Goal: Information Seeking & Learning: Find specific page/section

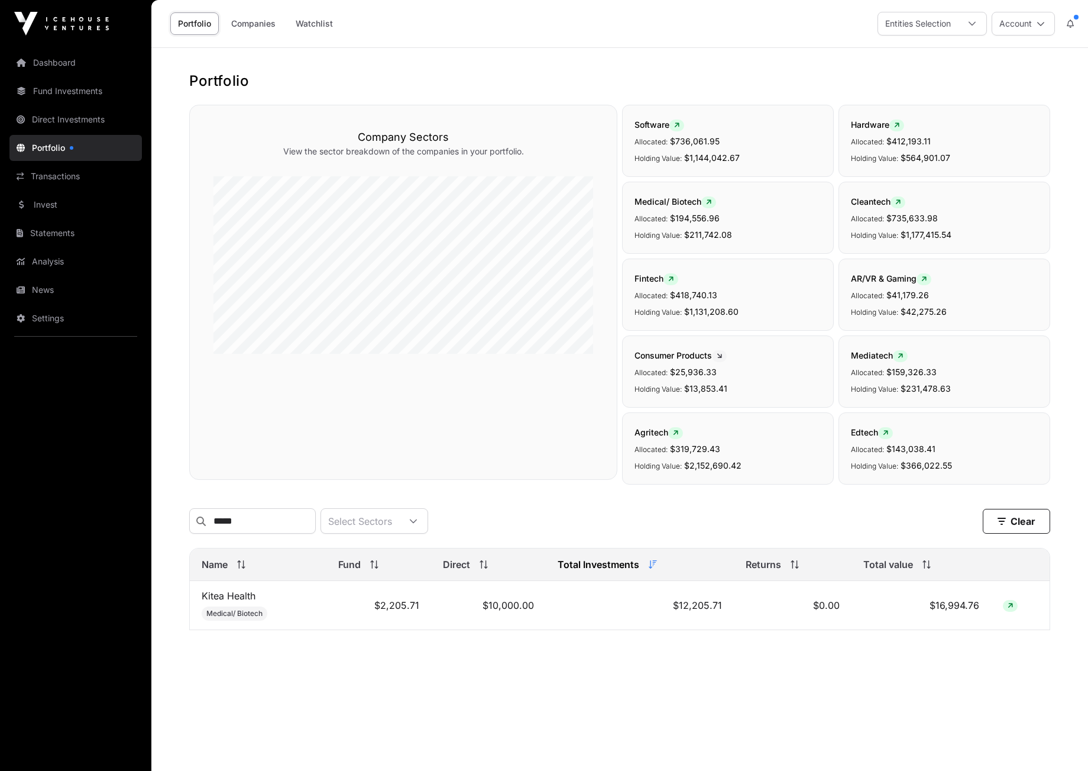
type input "*****"
click at [54, 62] on link "Dashboard" at bounding box center [75, 63] width 133 height 26
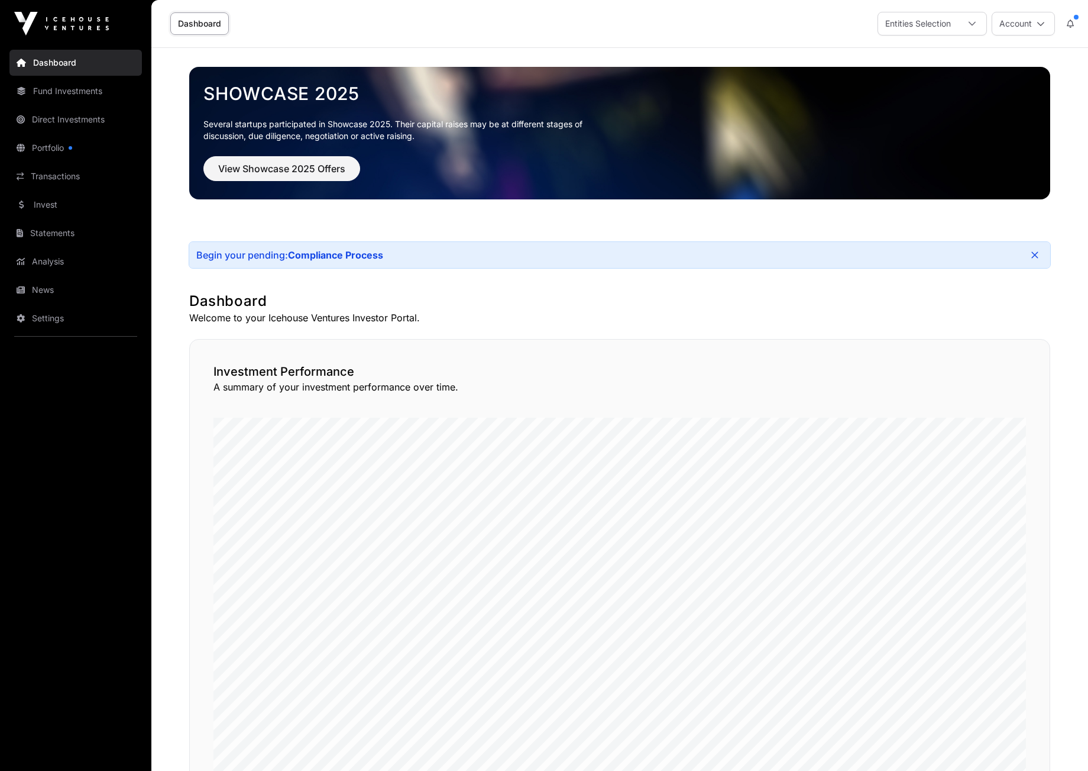
click at [57, 145] on link "Portfolio" at bounding box center [75, 148] width 133 height 26
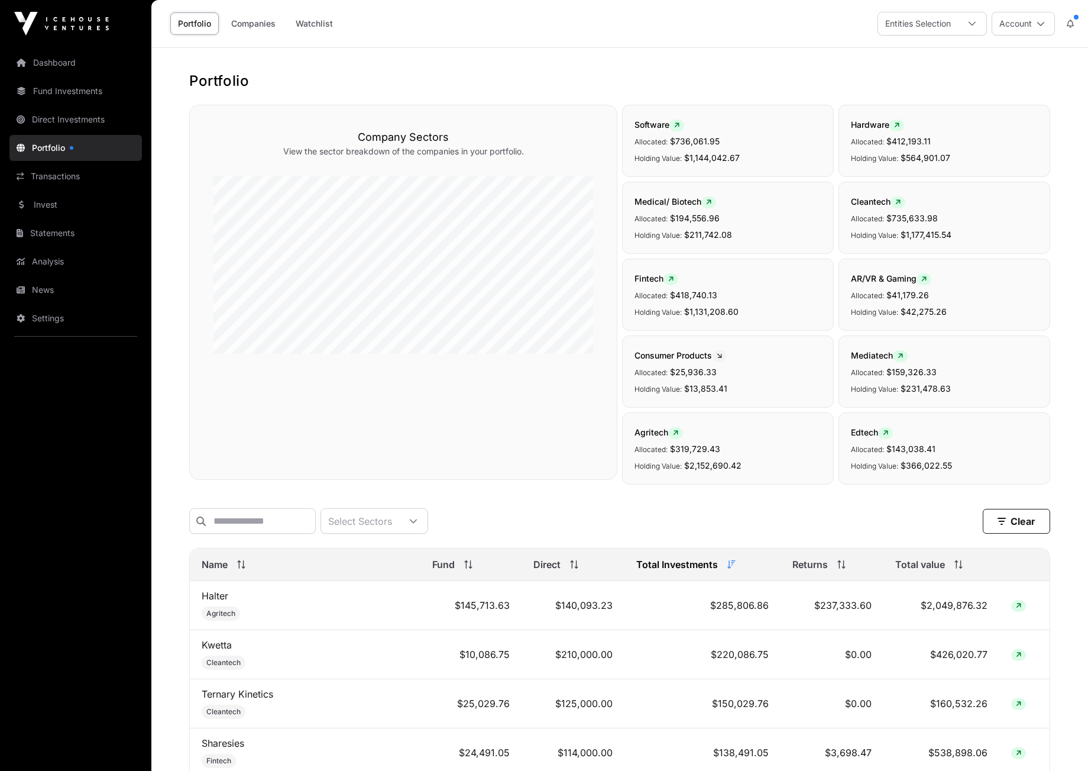
click at [955, 568] on icon at bounding box center [959, 564] width 8 height 8
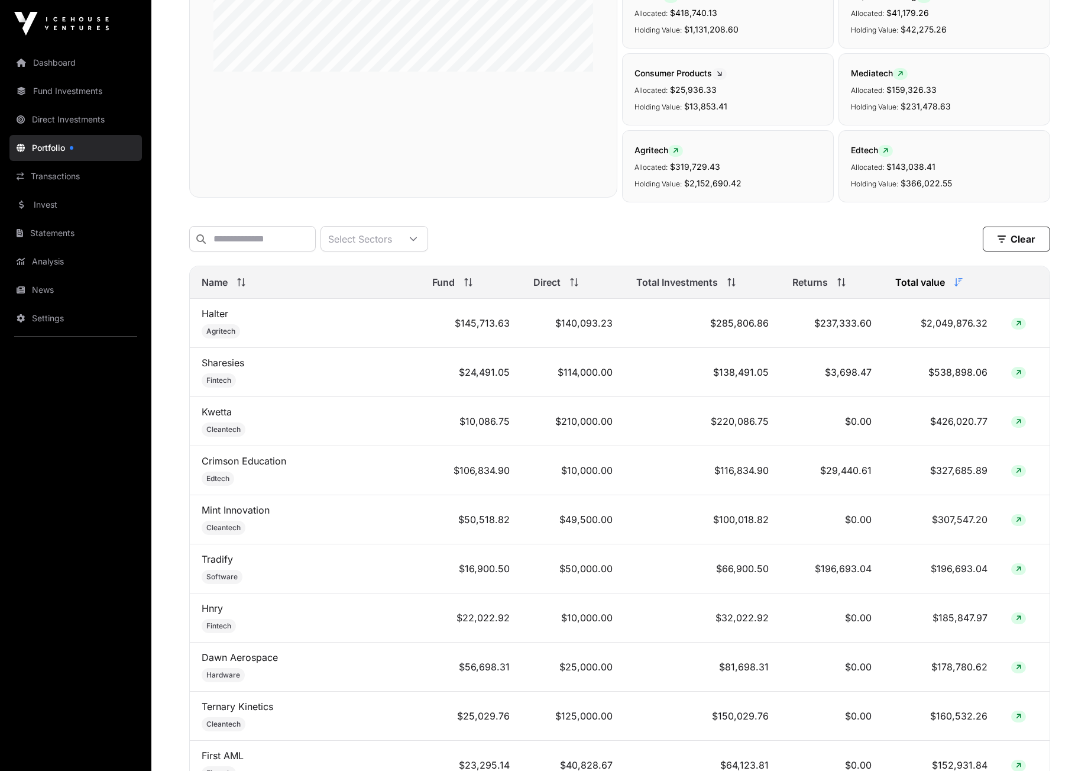
scroll to position [290, 0]
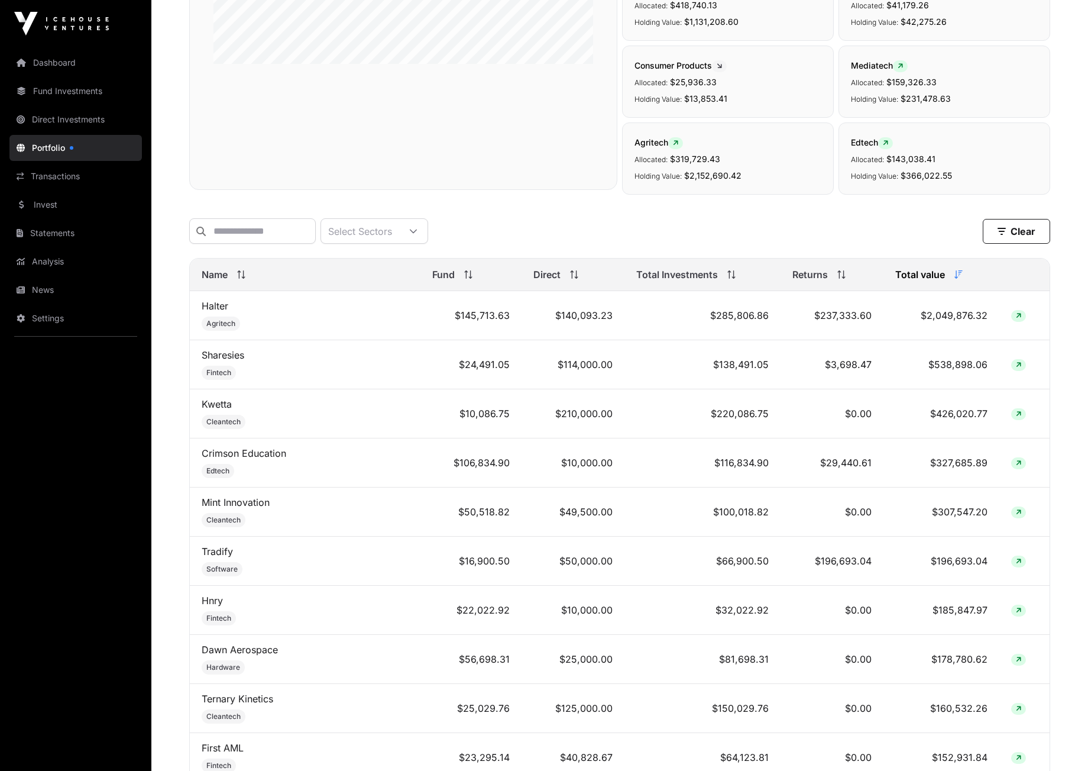
click at [218, 606] on link "Hnry" at bounding box center [212, 601] width 21 height 12
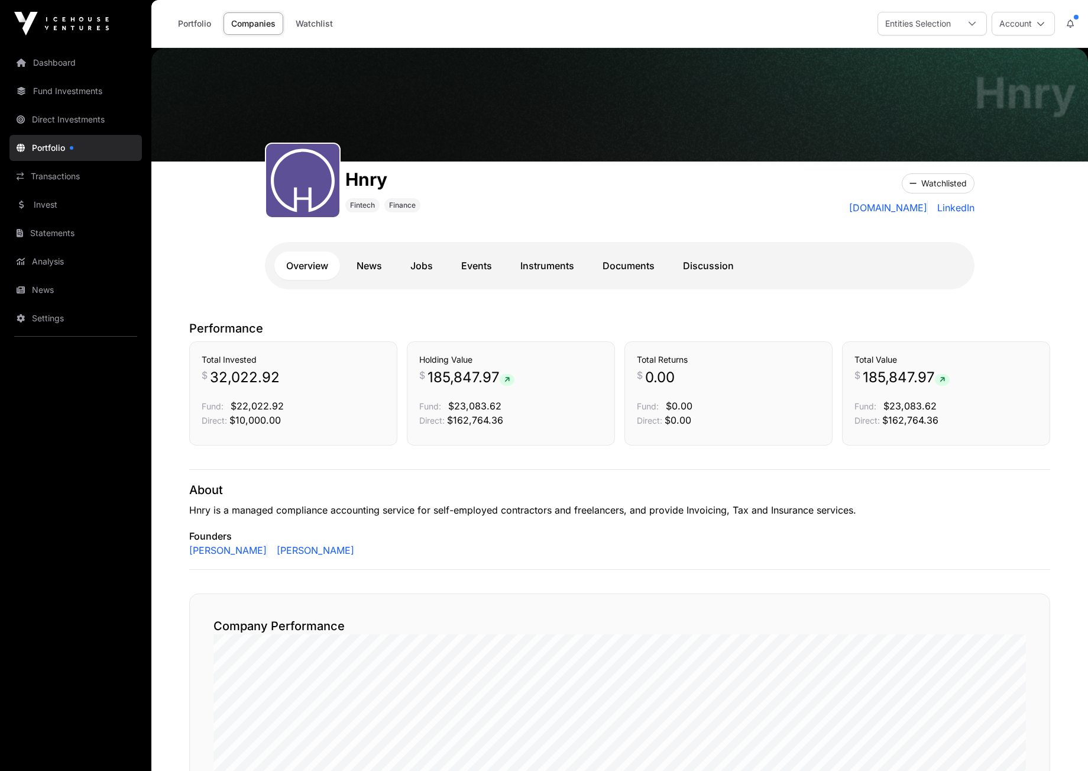
click at [52, 91] on link "Fund Investments" at bounding box center [75, 91] width 133 height 26
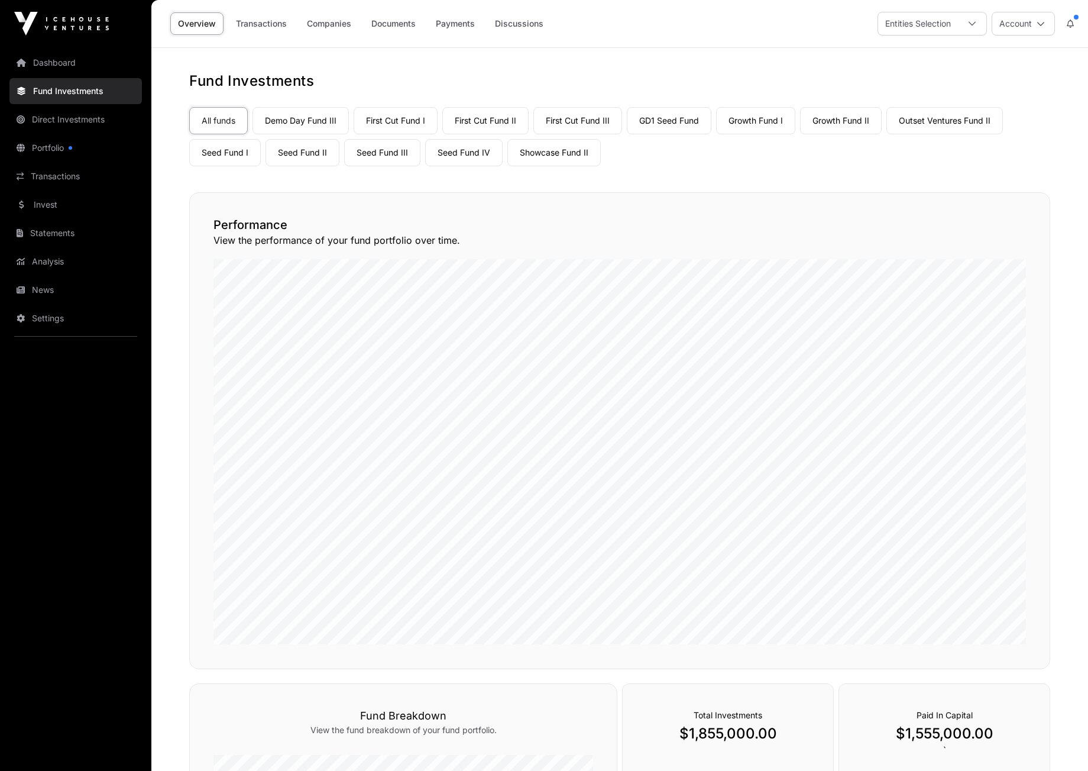
click at [51, 89] on link "Fund Investments" at bounding box center [75, 91] width 133 height 26
click at [553, 156] on link "Showcase Fund II" at bounding box center [554, 152] width 93 height 27
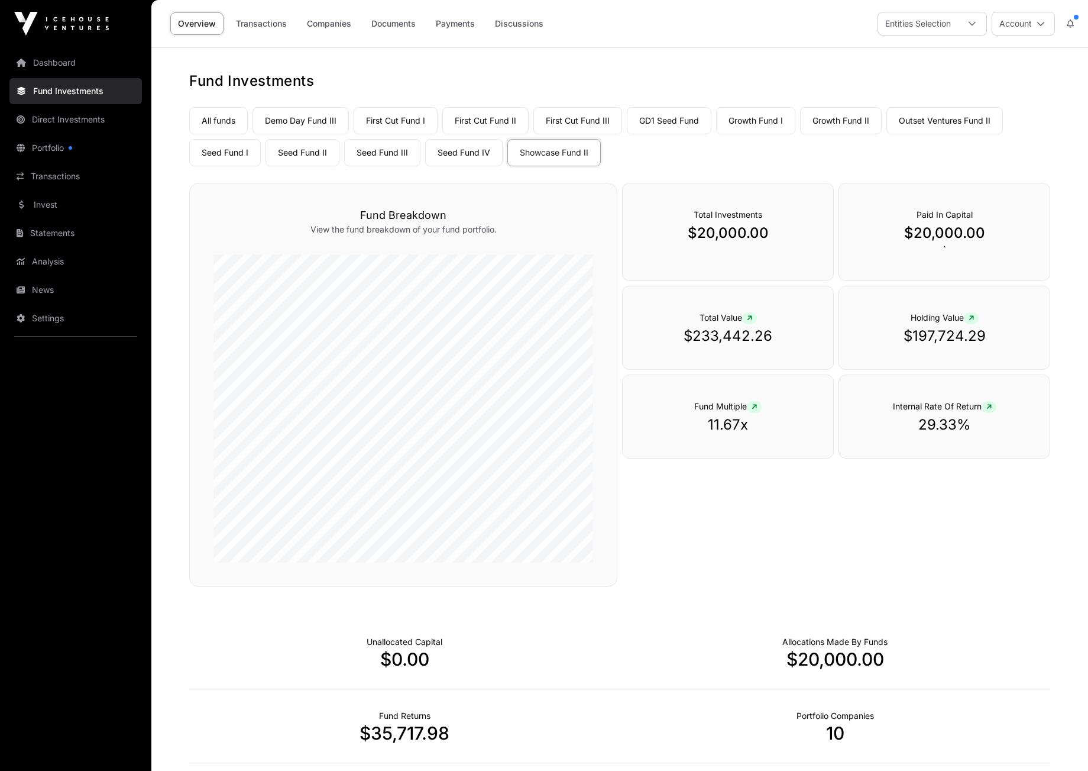
click at [466, 152] on link "Seed Fund IV" at bounding box center [463, 152] width 77 height 27
click at [547, 148] on link "Showcase Fund II" at bounding box center [554, 152] width 93 height 27
click at [543, 157] on link "Showcase Fund II" at bounding box center [554, 152] width 93 height 27
click at [466, 156] on link "Seed Fund IV" at bounding box center [463, 152] width 77 height 27
click at [381, 156] on link "Seed Fund III" at bounding box center [382, 152] width 76 height 27
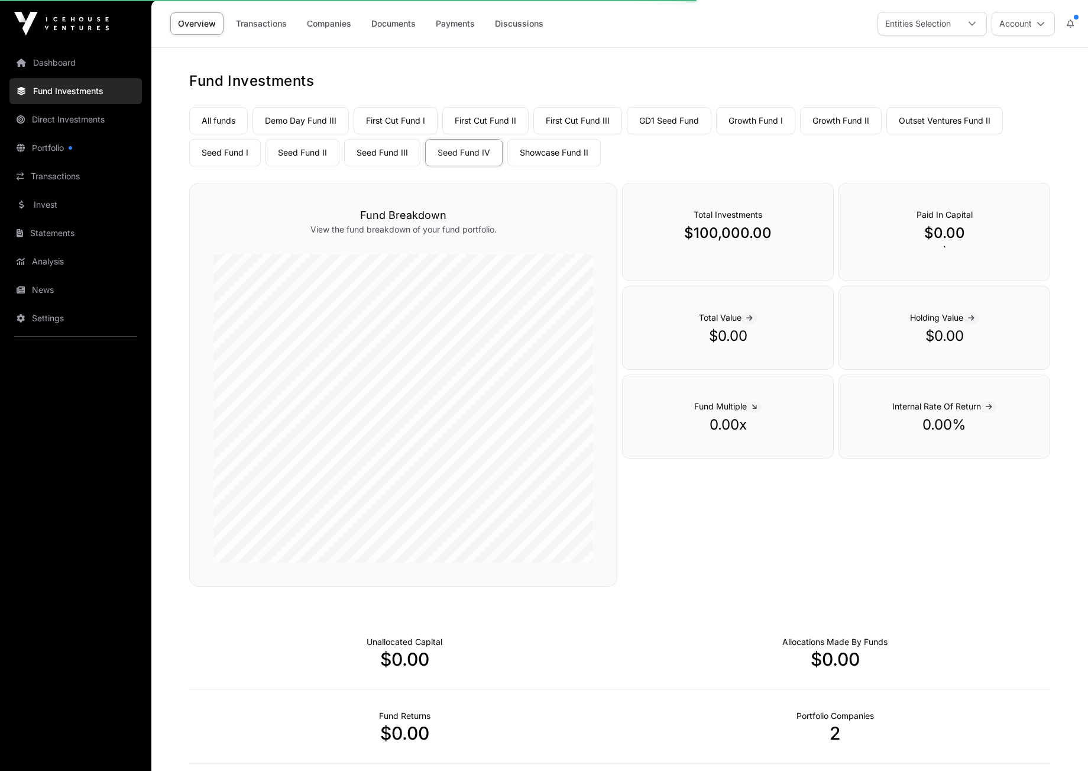
click at [383, 154] on link "Seed Fund III" at bounding box center [382, 152] width 76 height 27
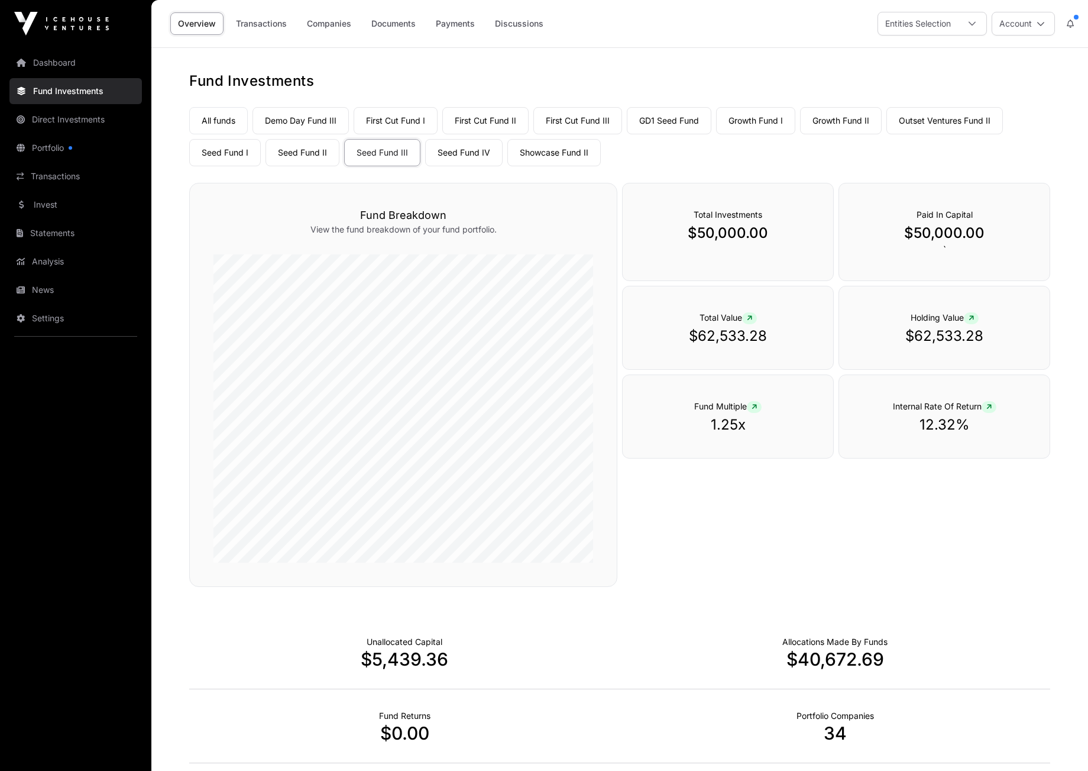
click at [291, 155] on link "Seed Fund II" at bounding box center [303, 152] width 74 height 27
click at [302, 156] on link "Seed Fund II" at bounding box center [303, 152] width 74 height 27
click at [234, 156] on link "Seed Fund I" at bounding box center [225, 152] width 72 height 27
click at [229, 154] on link "Seed Fund I" at bounding box center [225, 152] width 72 height 27
click at [310, 153] on link "Seed Fund II" at bounding box center [303, 152] width 74 height 27
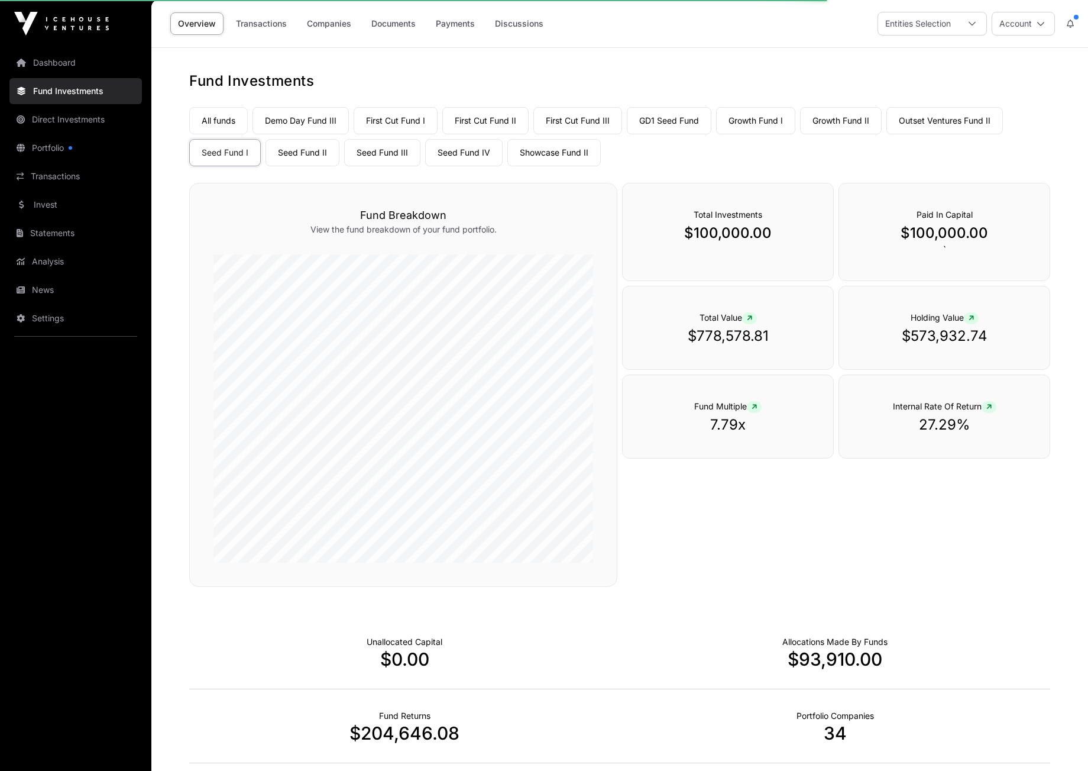
click at [311, 154] on link "Seed Fund II" at bounding box center [303, 152] width 74 height 27
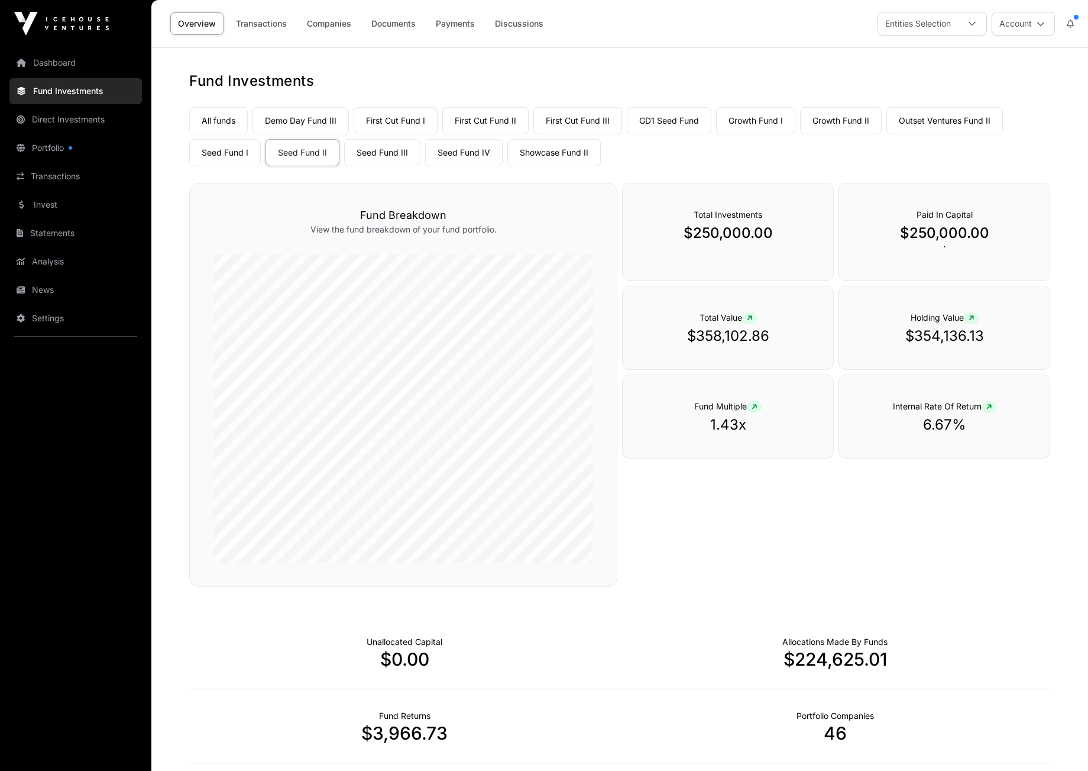
click at [462, 156] on link "Seed Fund IV" at bounding box center [463, 152] width 77 height 27
click at [929, 123] on link "Outset Ventures Fund II" at bounding box center [945, 120] width 117 height 27
click at [844, 121] on link "Growth Fund II" at bounding box center [841, 120] width 82 height 27
click at [592, 115] on link "First Cut Fund III" at bounding box center [578, 120] width 89 height 27
click at [52, 175] on link "Transactions" at bounding box center [75, 176] width 133 height 26
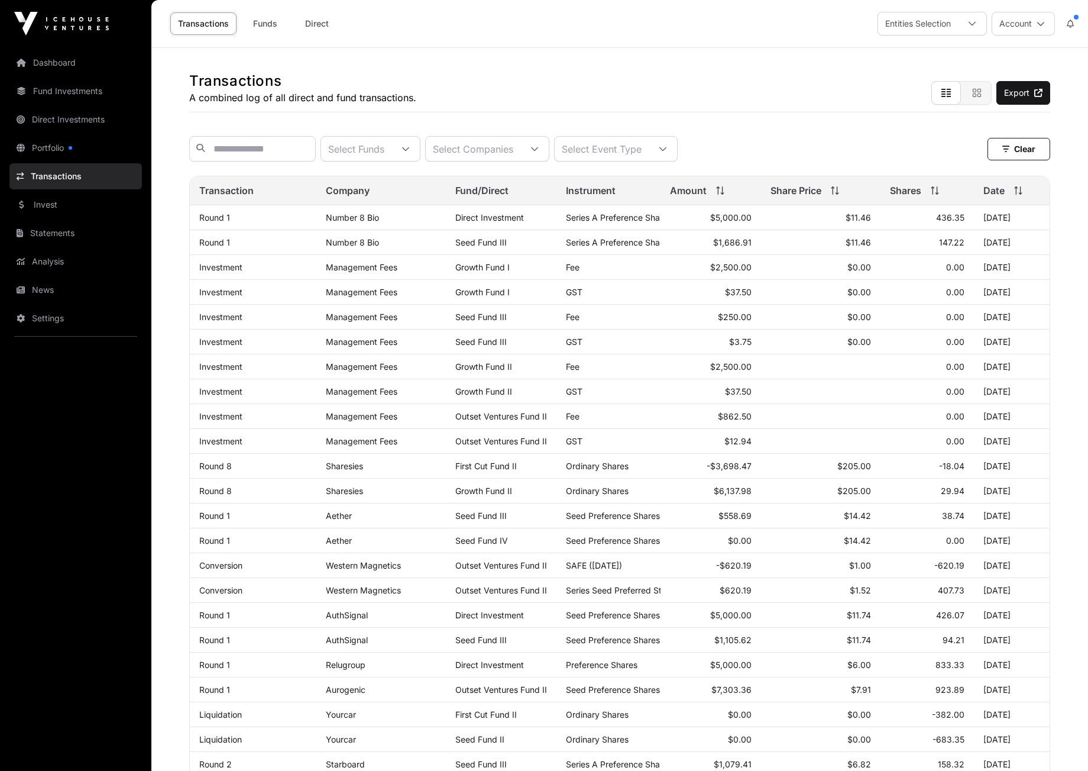
click at [41, 153] on link "Portfolio" at bounding box center [75, 148] width 133 height 26
click at [41, 147] on link "Portfolio" at bounding box center [75, 148] width 133 height 26
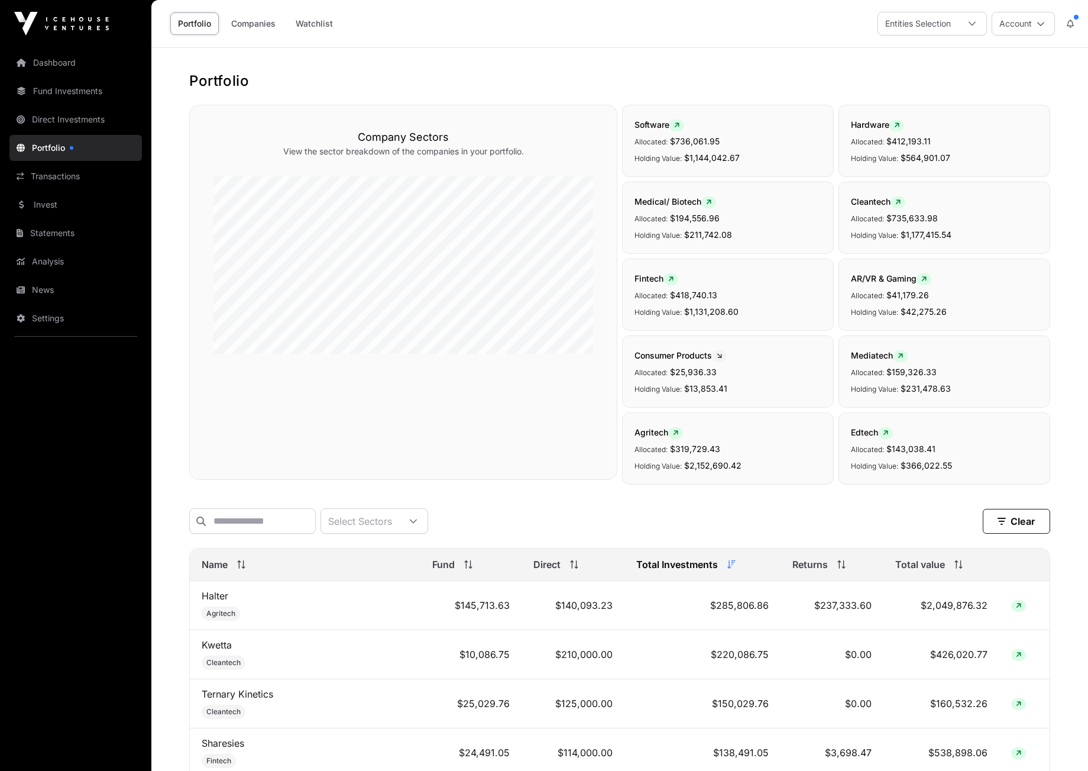
click at [558, 719] on td "$125,000.00" at bounding box center [573, 703] width 103 height 49
click at [244, 528] on input "text" at bounding box center [252, 520] width 127 height 25
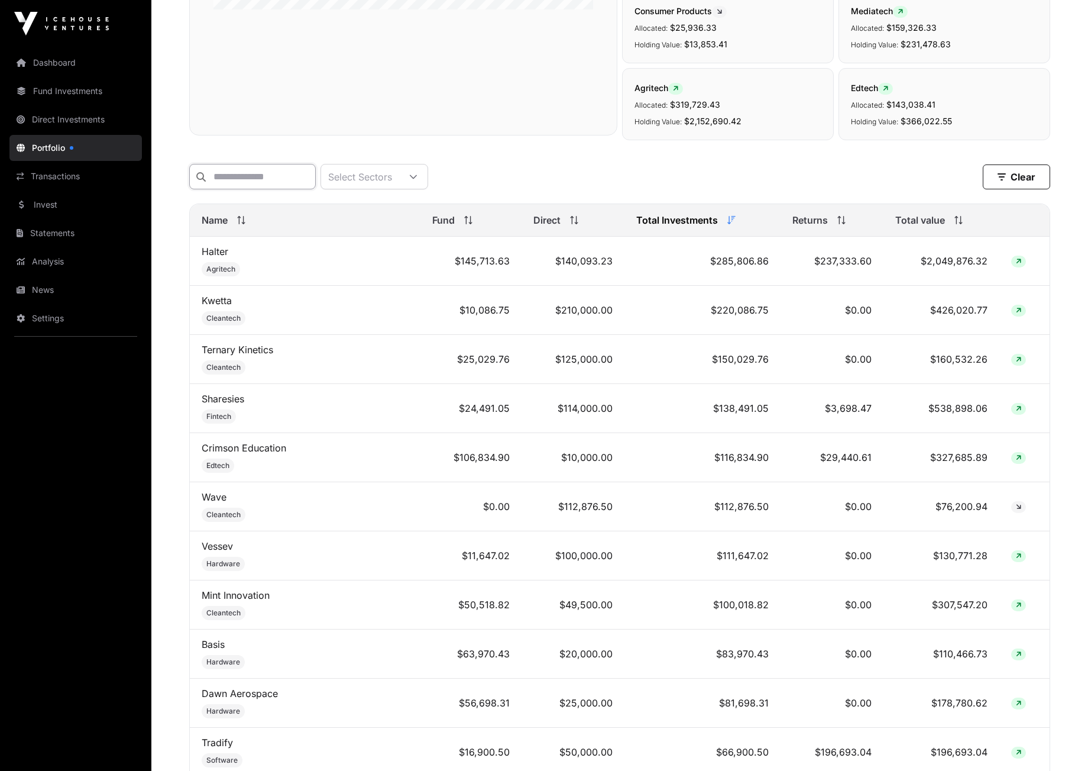
scroll to position [360, 0]
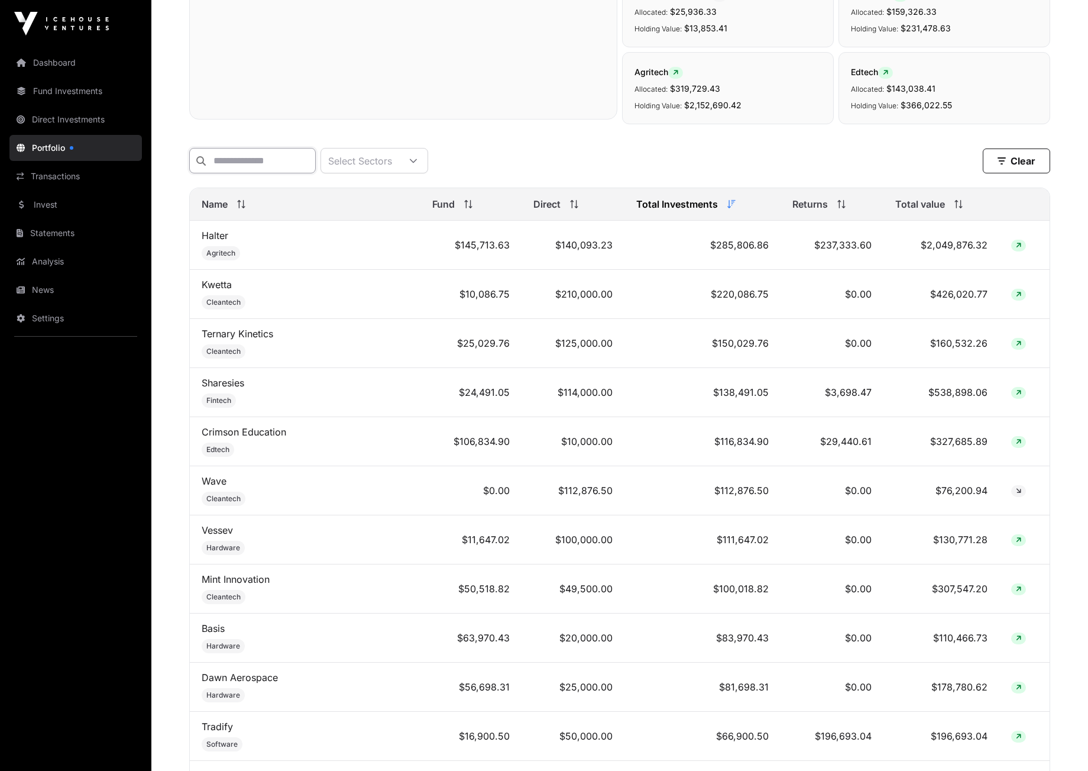
click at [237, 157] on input "text" at bounding box center [252, 160] width 127 height 25
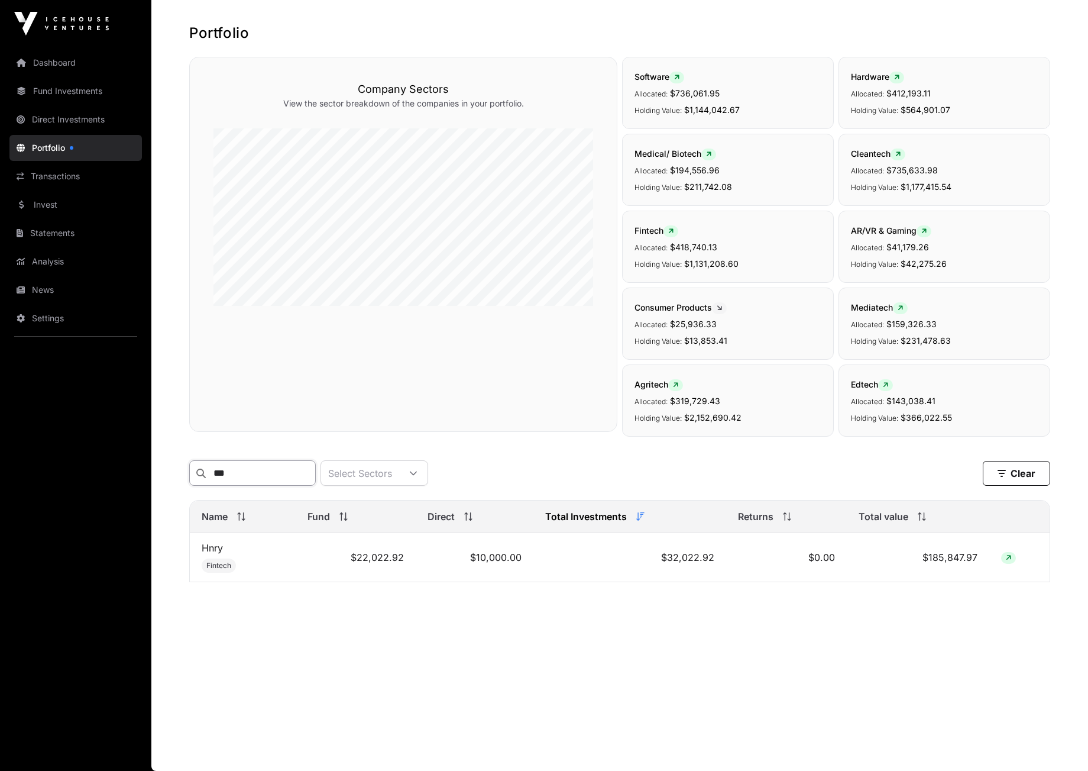
scroll to position [48, 0]
click at [418, 476] on icon at bounding box center [413, 473] width 8 height 8
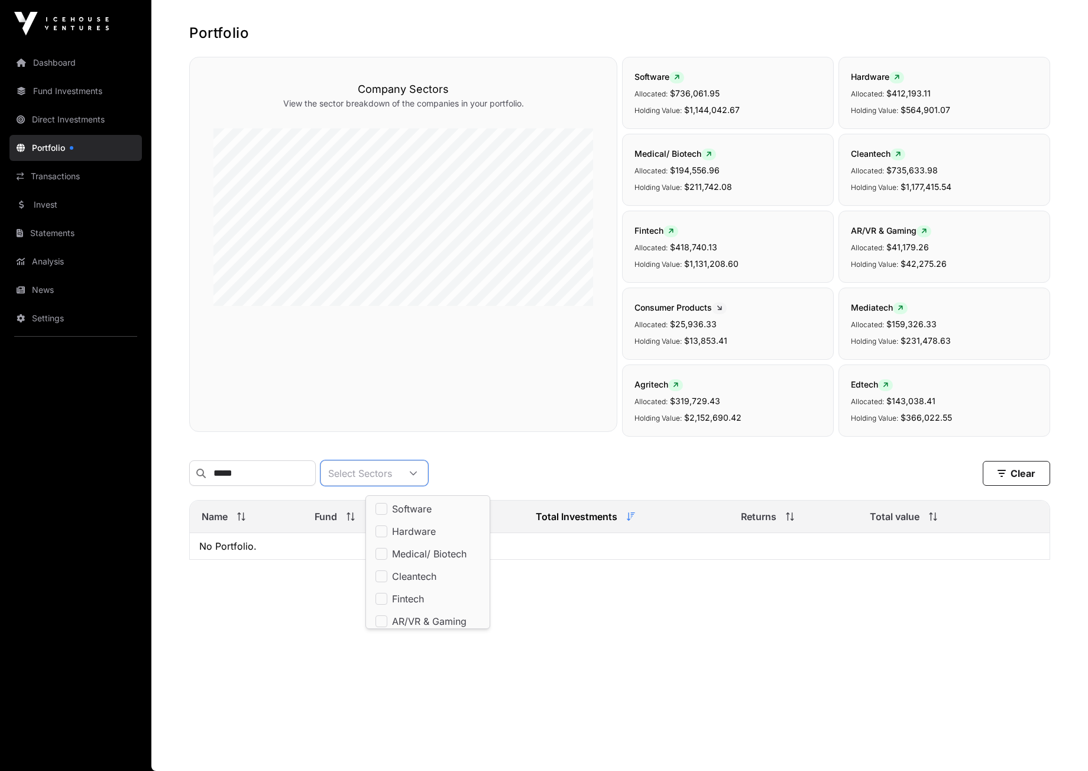
scroll to position [12, 8]
click at [226, 478] on input "*****" at bounding box center [252, 472] width 127 height 25
click at [349, 645] on main "Portfolio Company Sectors View the sector breakdown of the companies in your po…" at bounding box center [619, 385] width 937 height 771
click at [224, 474] on input "*****" at bounding box center [252, 472] width 127 height 25
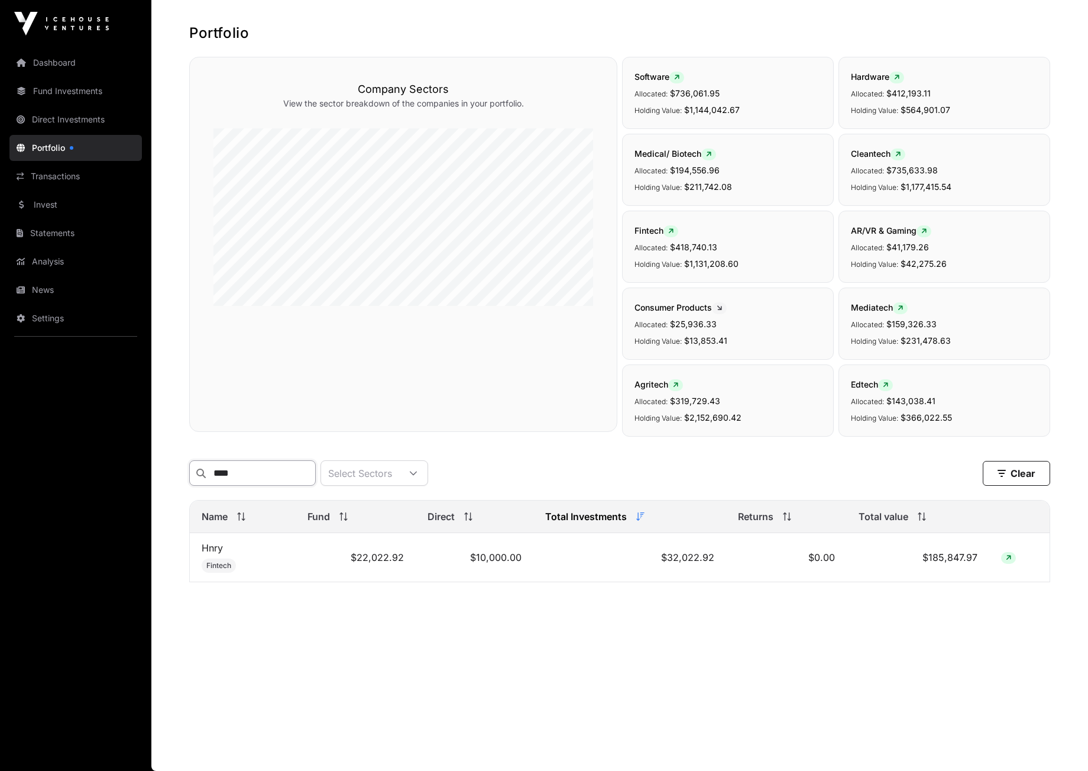
type input "****"
click at [212, 554] on link "Hnry" at bounding box center [212, 548] width 21 height 12
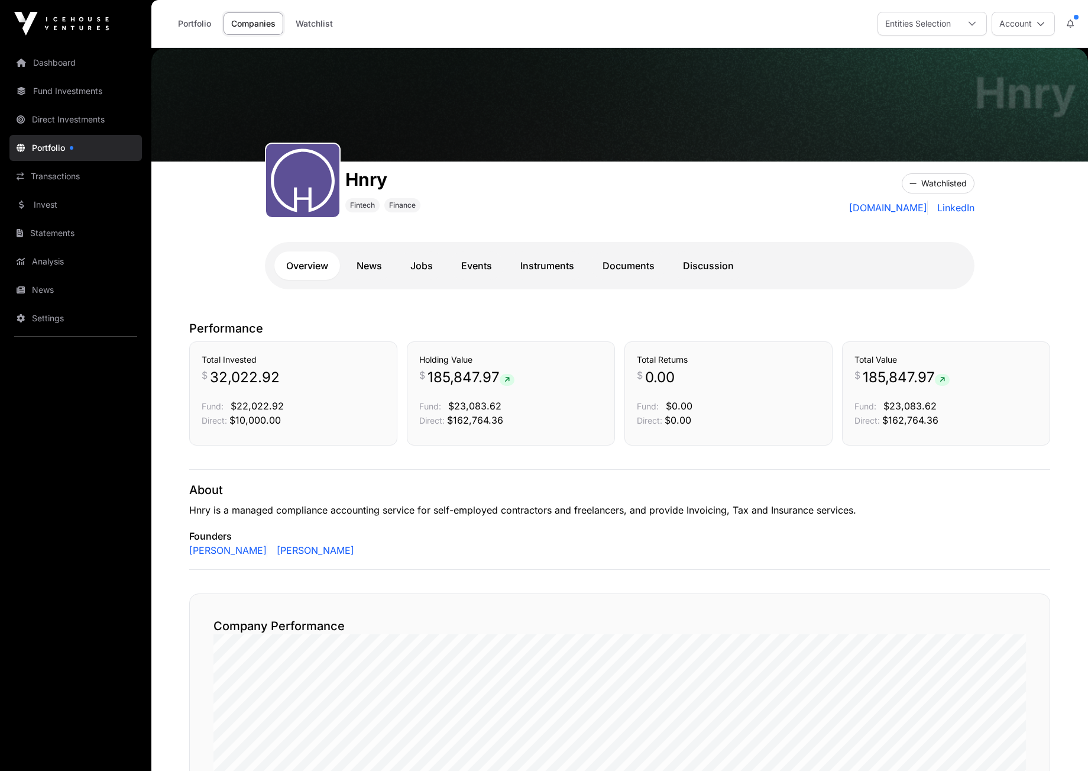
click at [47, 83] on link "Fund Investments" at bounding box center [75, 91] width 133 height 26
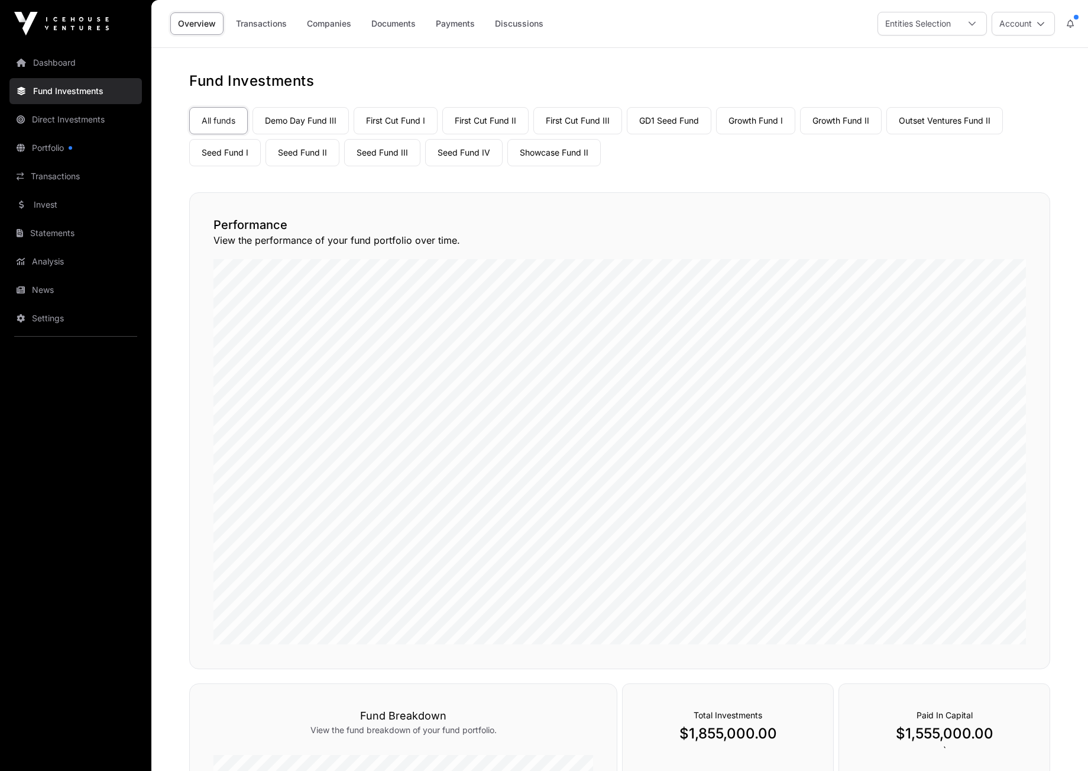
click at [329, 23] on link "Companies" at bounding box center [329, 23] width 60 height 22
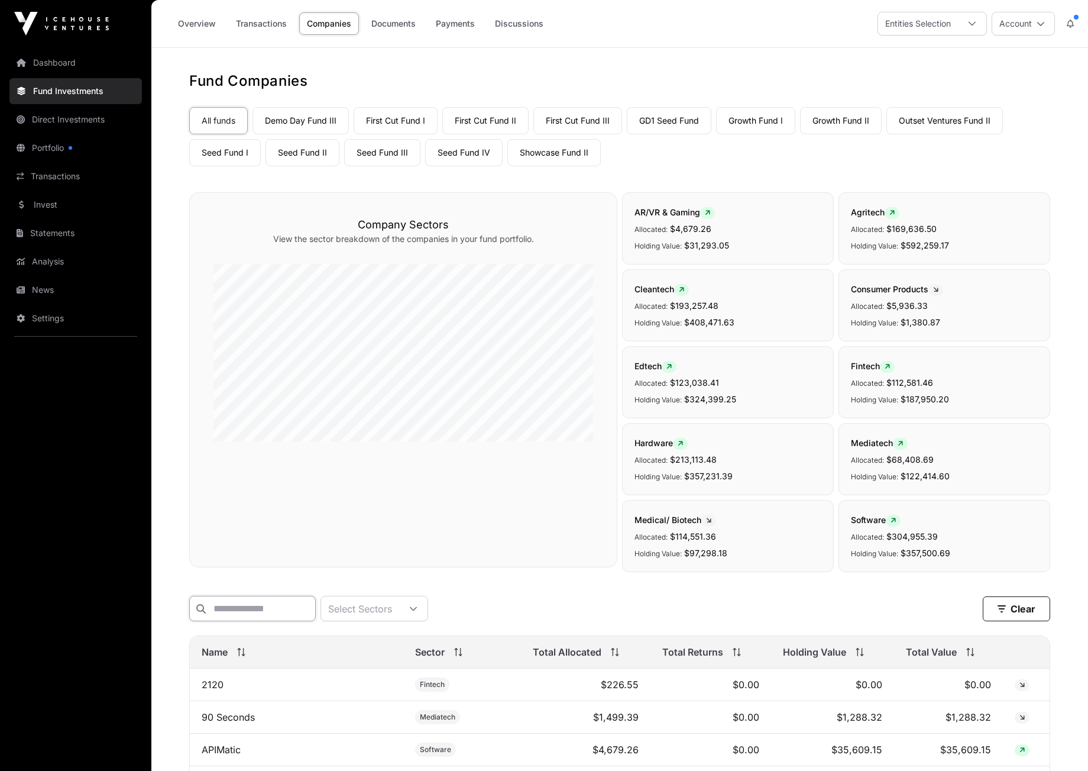
click at [254, 606] on input "text" at bounding box center [252, 608] width 127 height 25
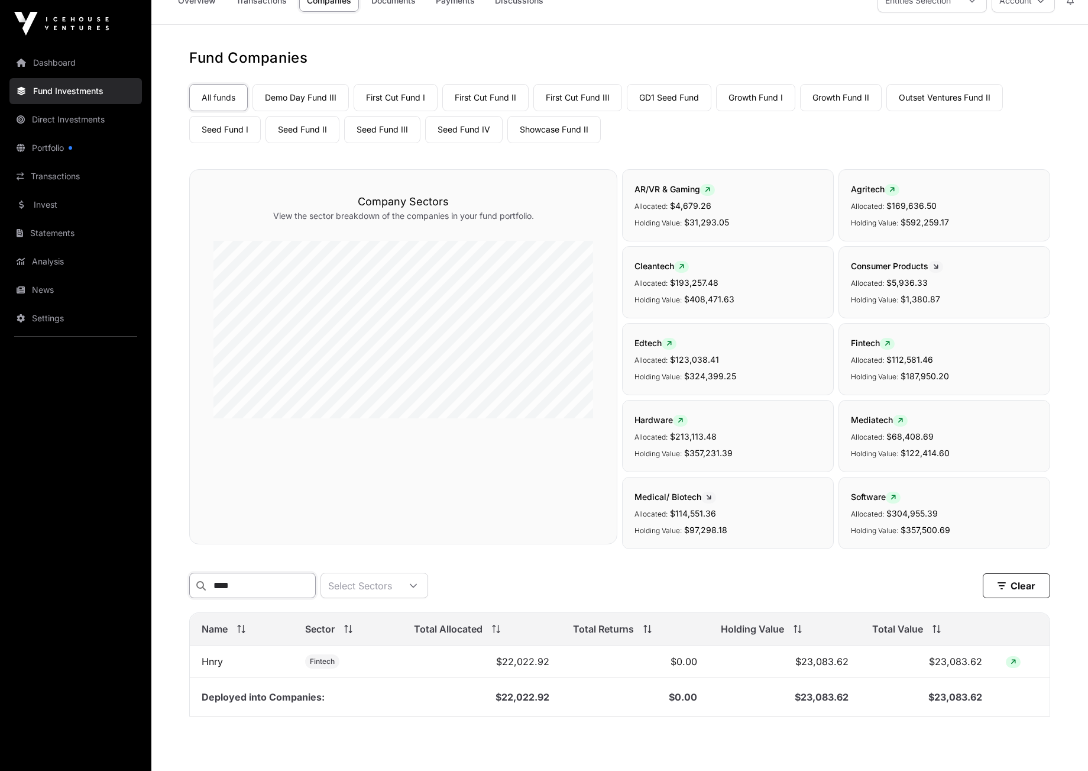
scroll to position [76, 0]
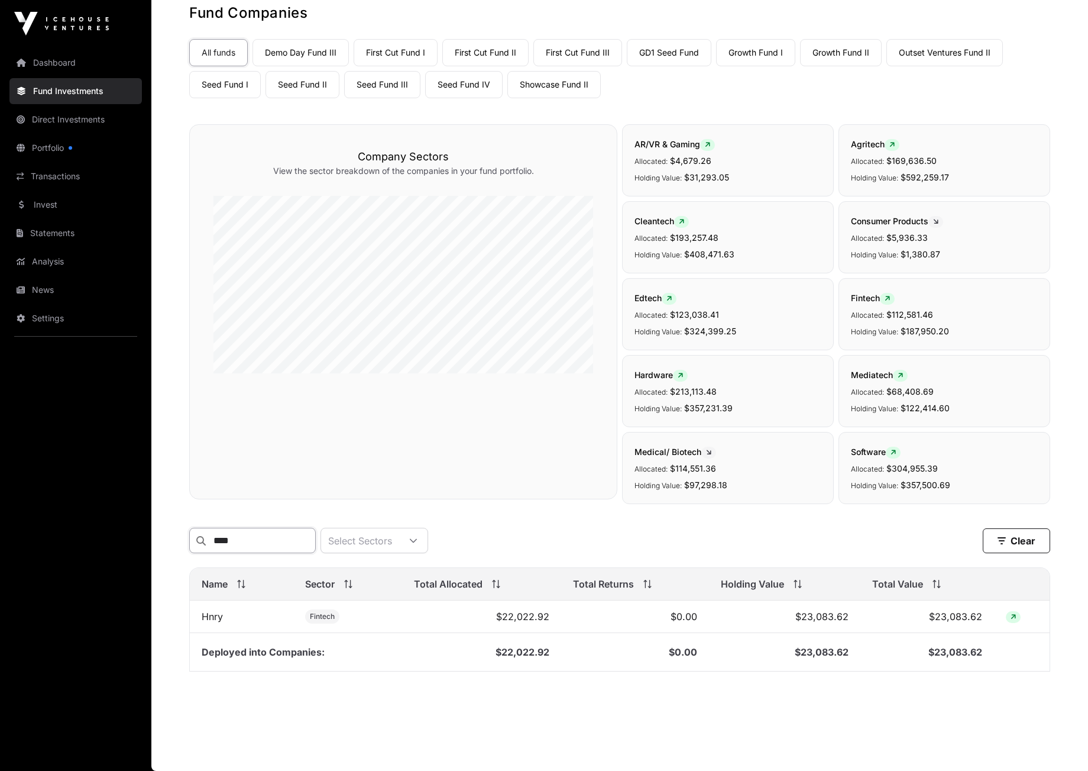
type input "****"
click at [213, 619] on link "Hnry" at bounding box center [212, 616] width 21 height 12
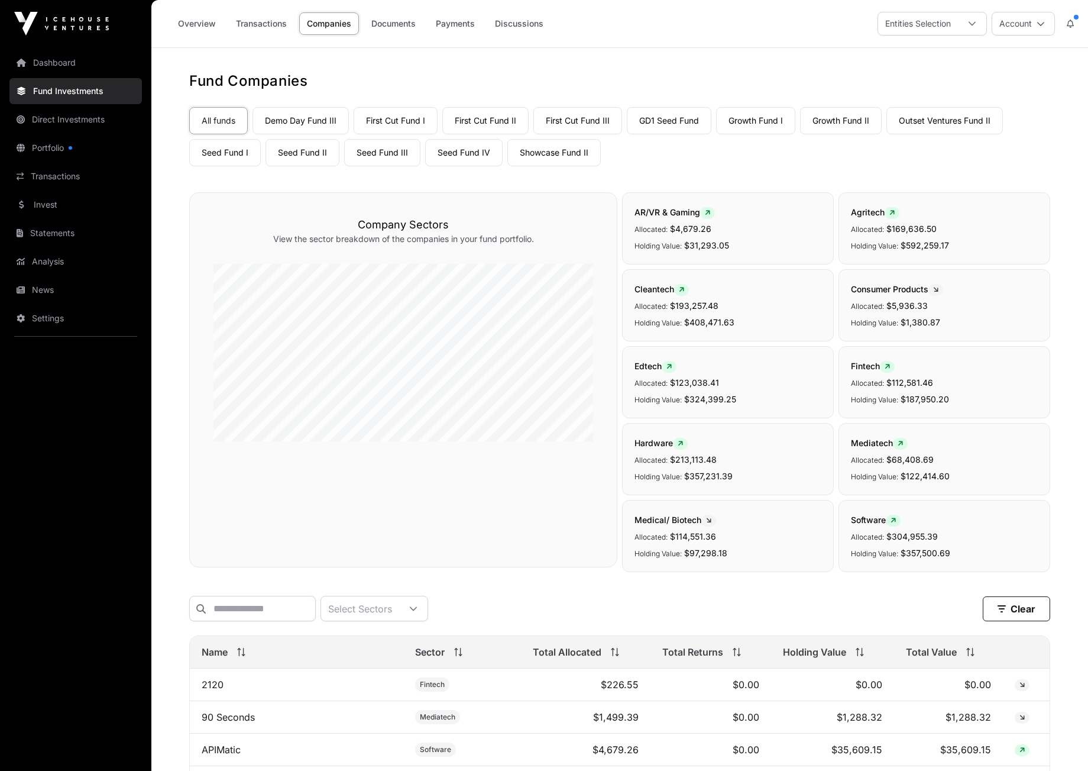
scroll to position [76, 0]
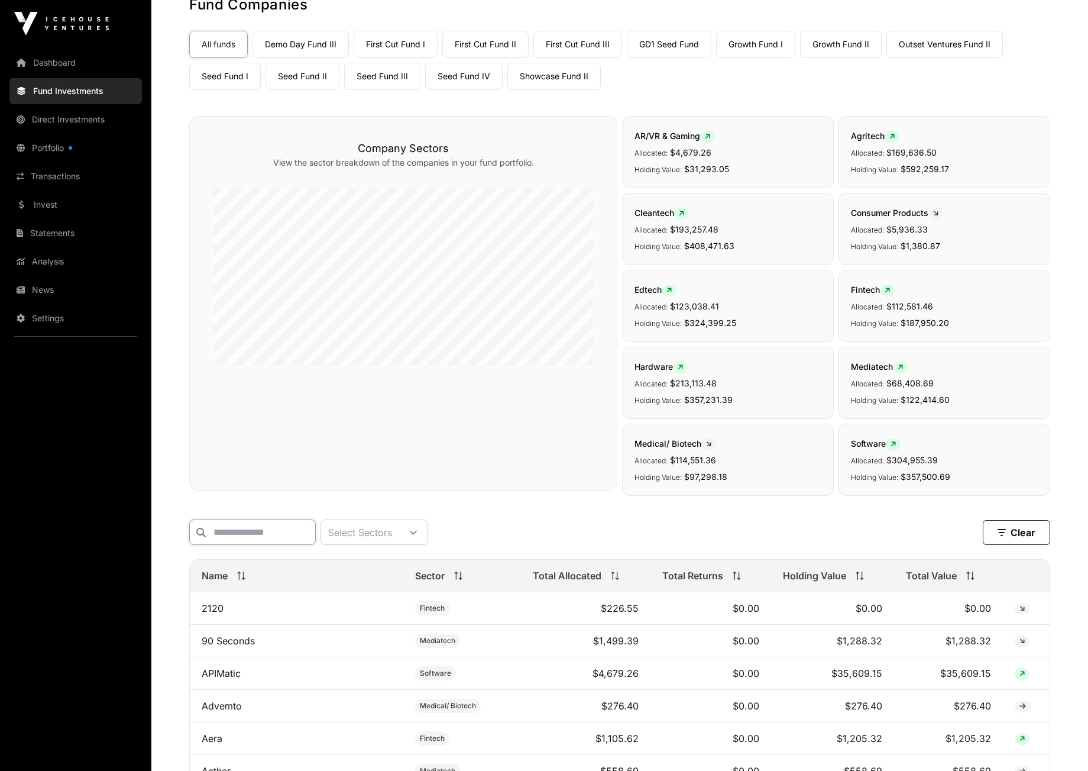
click at [268, 530] on input "text" at bounding box center [252, 531] width 127 height 25
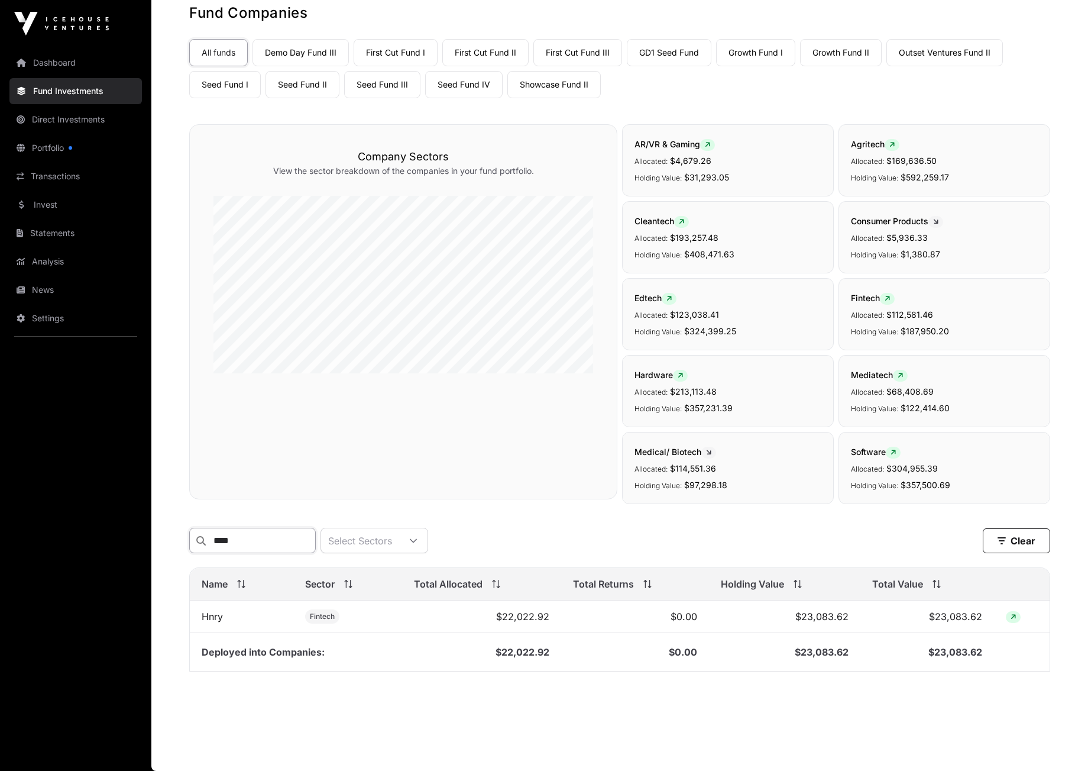
type input "****"
click at [1012, 617] on icon at bounding box center [1013, 616] width 5 height 7
click at [1015, 618] on icon at bounding box center [1013, 616] width 5 height 7
click at [835, 44] on link "Growth Fund II" at bounding box center [841, 52] width 82 height 27
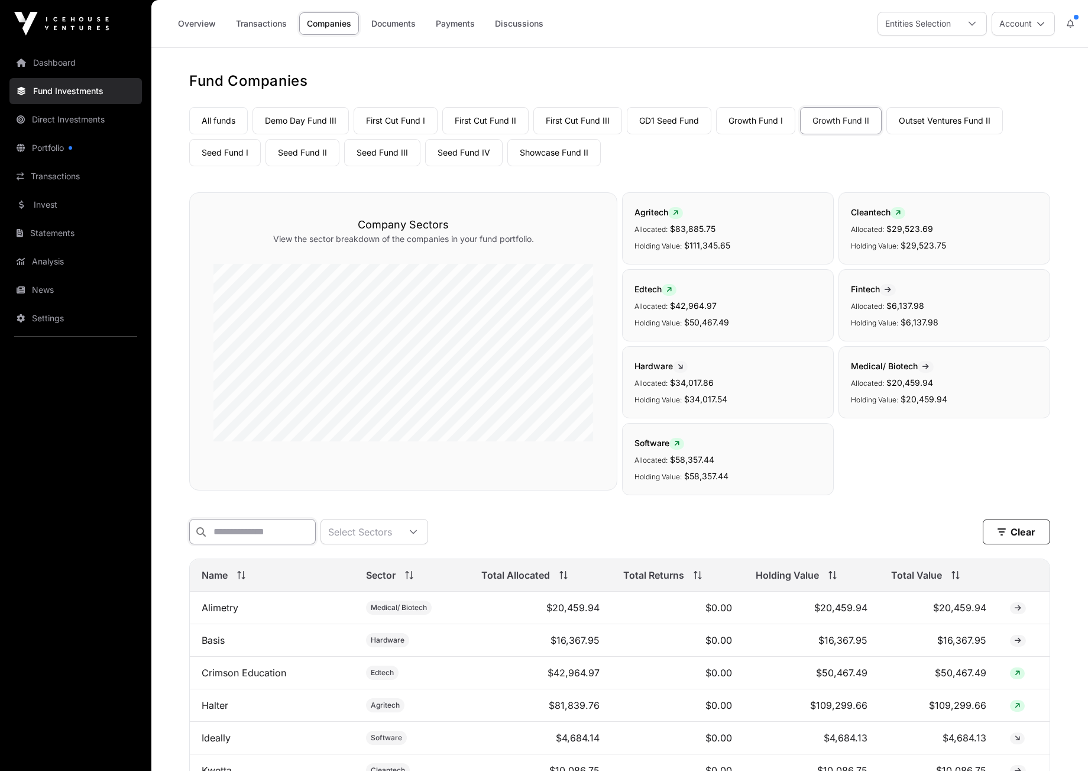
click at [229, 526] on input "text" at bounding box center [252, 531] width 127 height 25
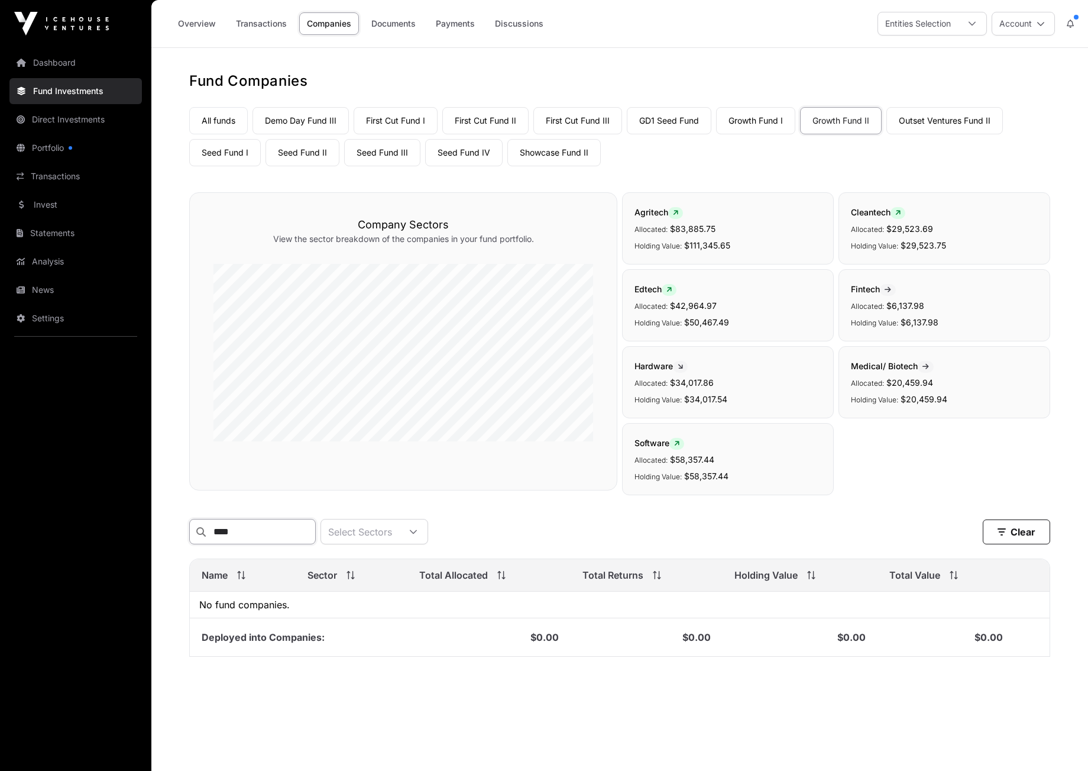
type input "*****"
drag, startPoint x: 229, startPoint y: 526, endPoint x: 747, endPoint y: 115, distance: 661.0
click at [747, 115] on link "Growth Fund I" at bounding box center [755, 120] width 79 height 27
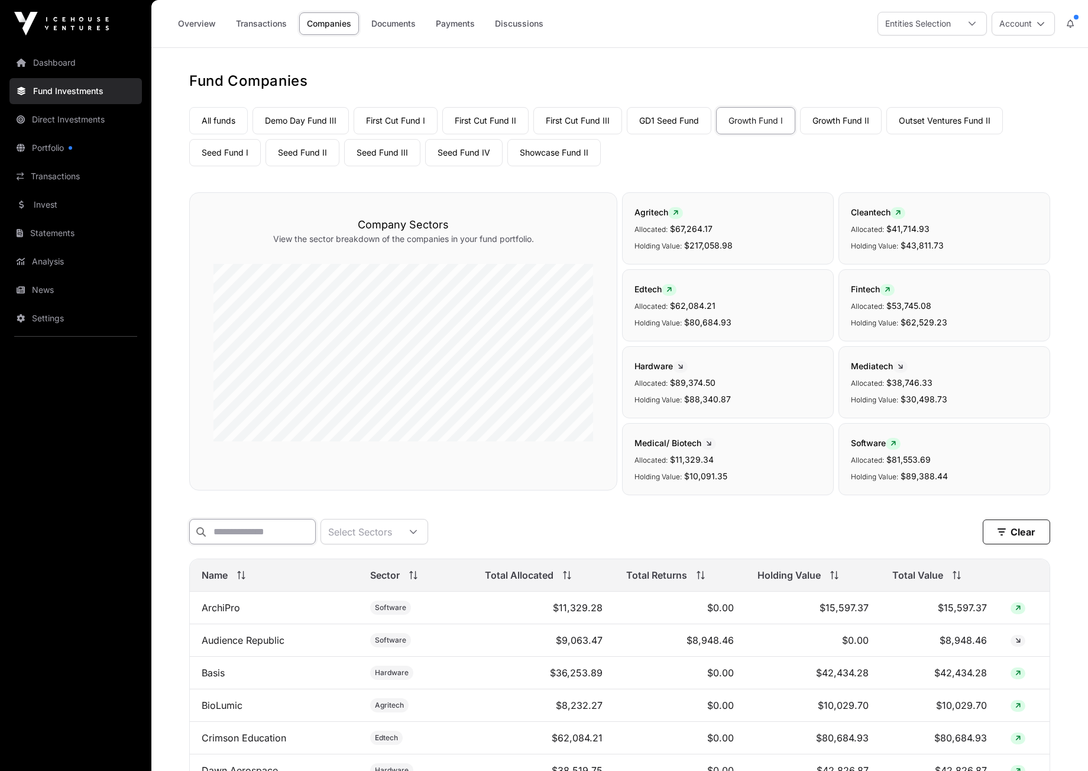
click at [246, 532] on input "text" at bounding box center [252, 531] width 127 height 25
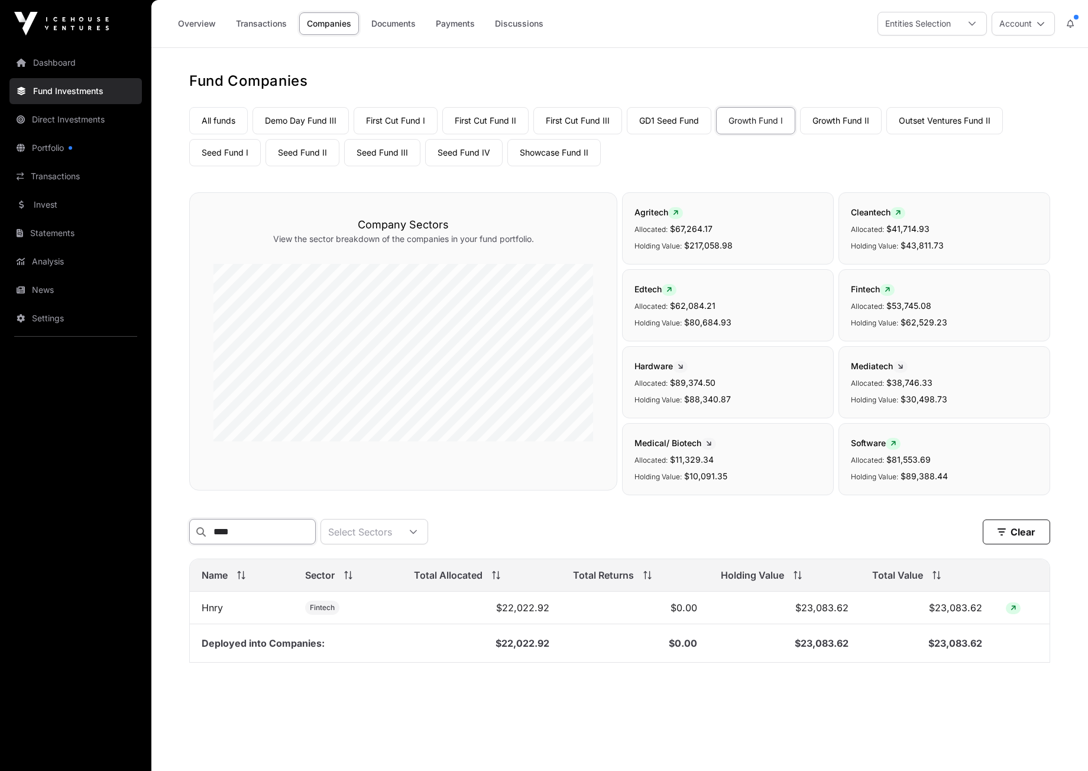
type input "****"
click at [235, 119] on link "All funds" at bounding box center [218, 120] width 59 height 27
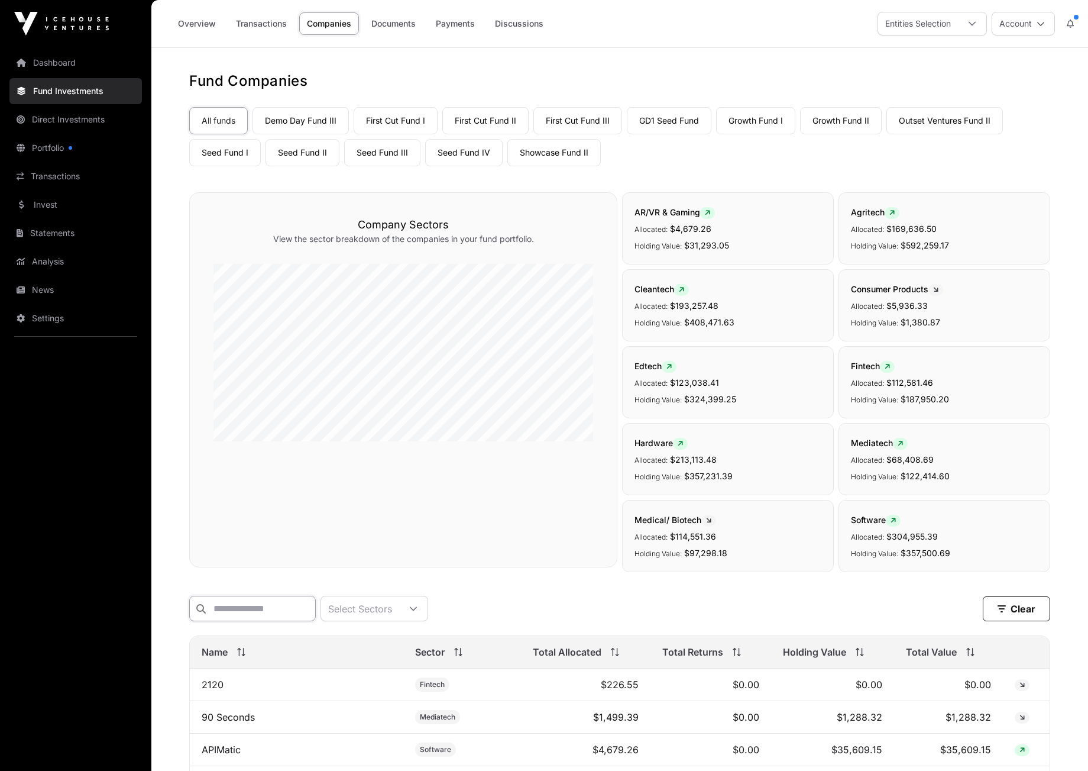
click at [279, 609] on input "text" at bounding box center [252, 608] width 127 height 25
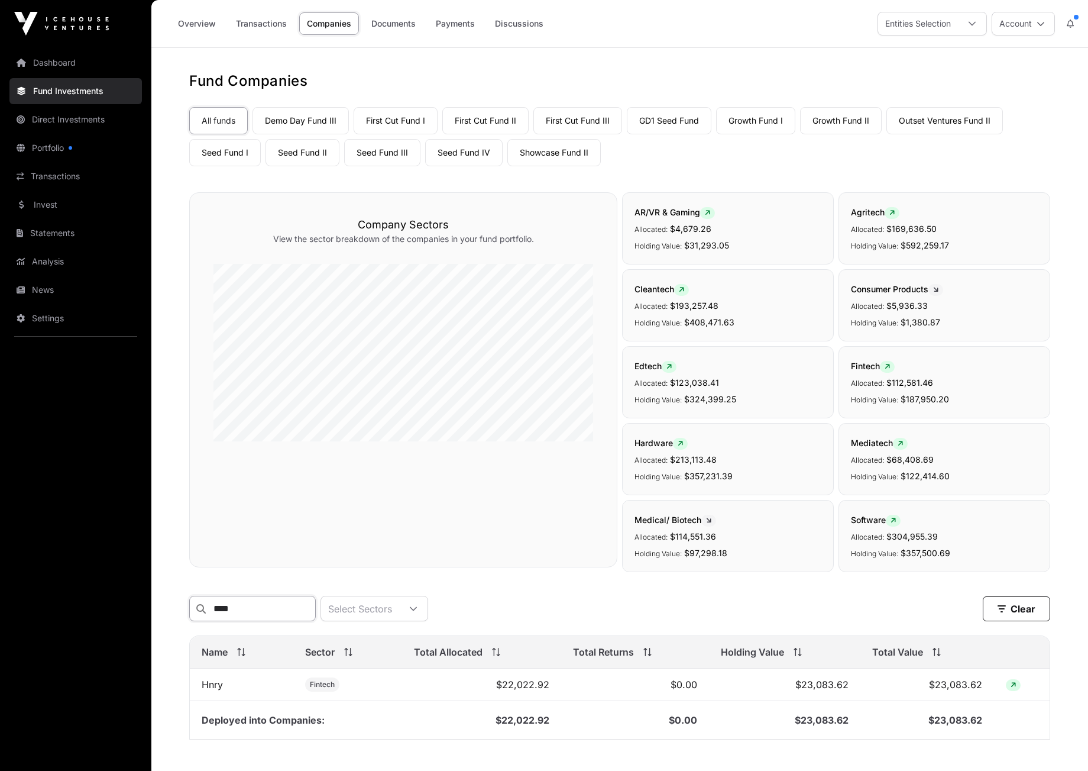
type input "****"
click at [232, 151] on link "Seed Fund I" at bounding box center [225, 152] width 72 height 27
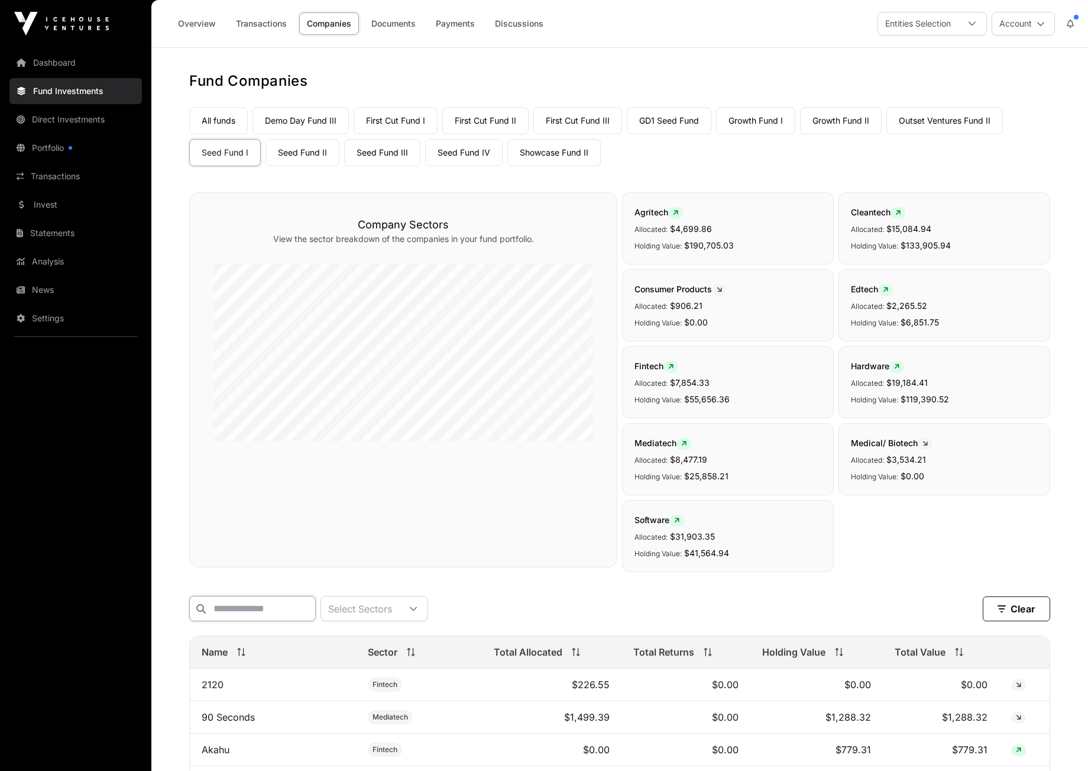
click at [251, 610] on input "text" at bounding box center [252, 608] width 127 height 25
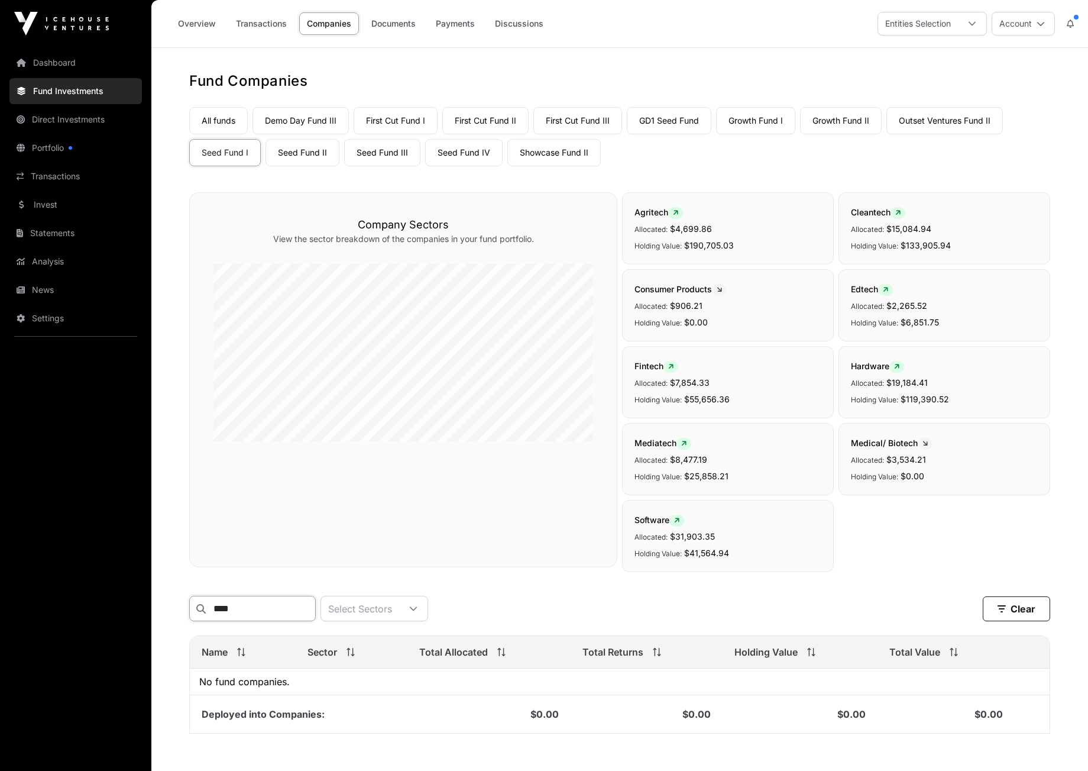
type input "****"
click at [57, 115] on link "Direct Investments" at bounding box center [75, 119] width 133 height 26
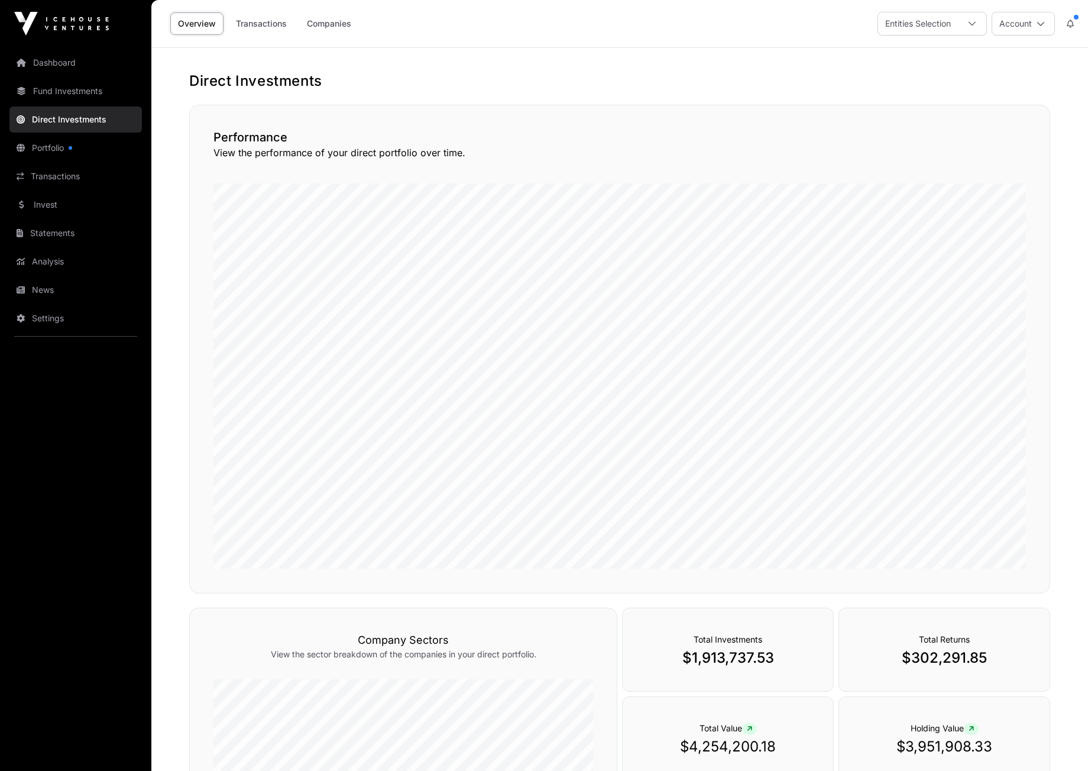
click at [325, 26] on link "Companies" at bounding box center [329, 23] width 60 height 22
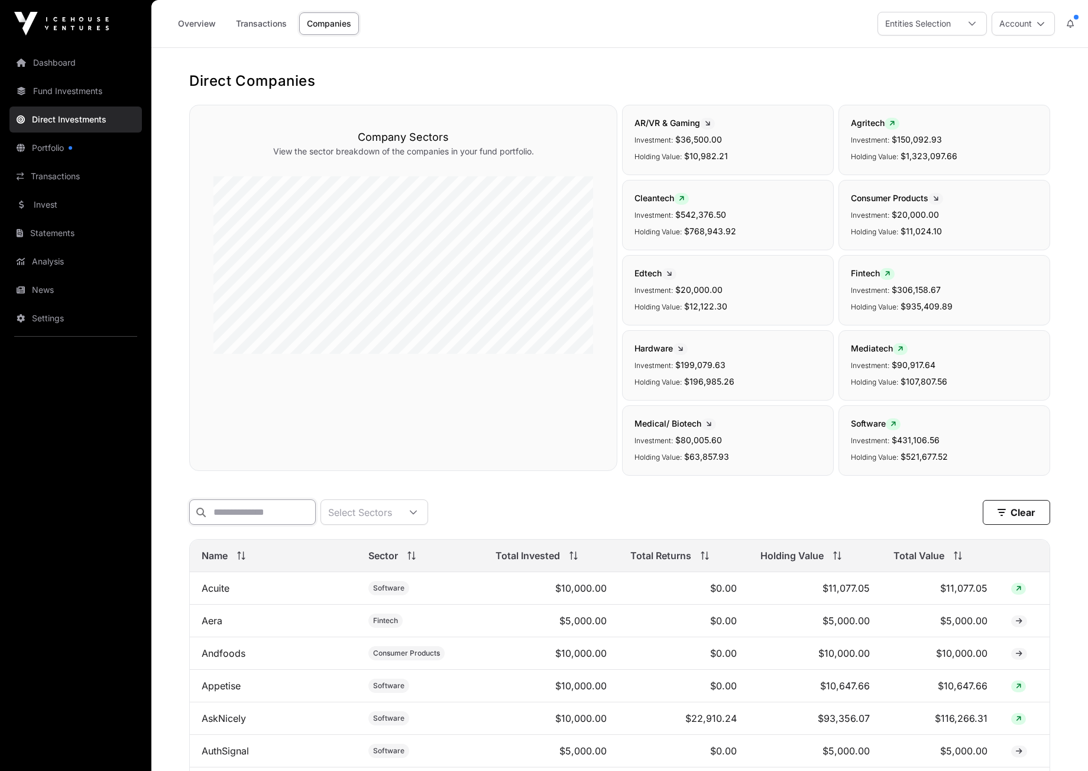
click at [259, 516] on input "text" at bounding box center [252, 511] width 127 height 25
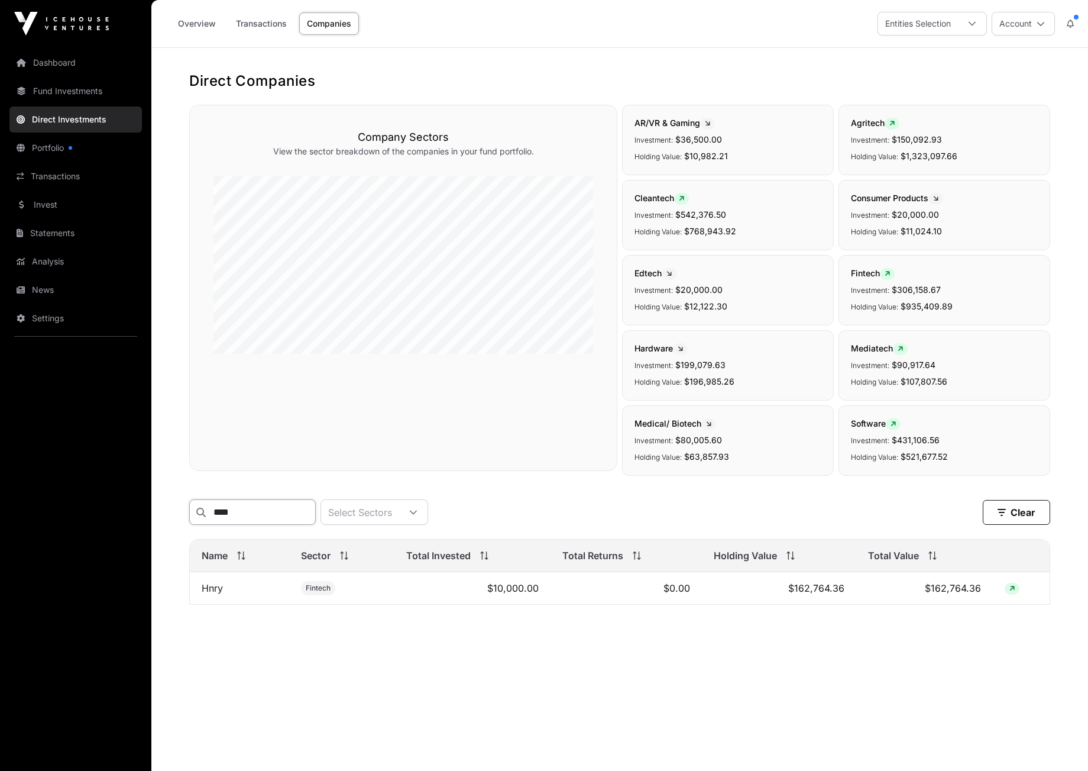
type input "****"
click at [213, 594] on link "Hnry" at bounding box center [212, 588] width 21 height 12
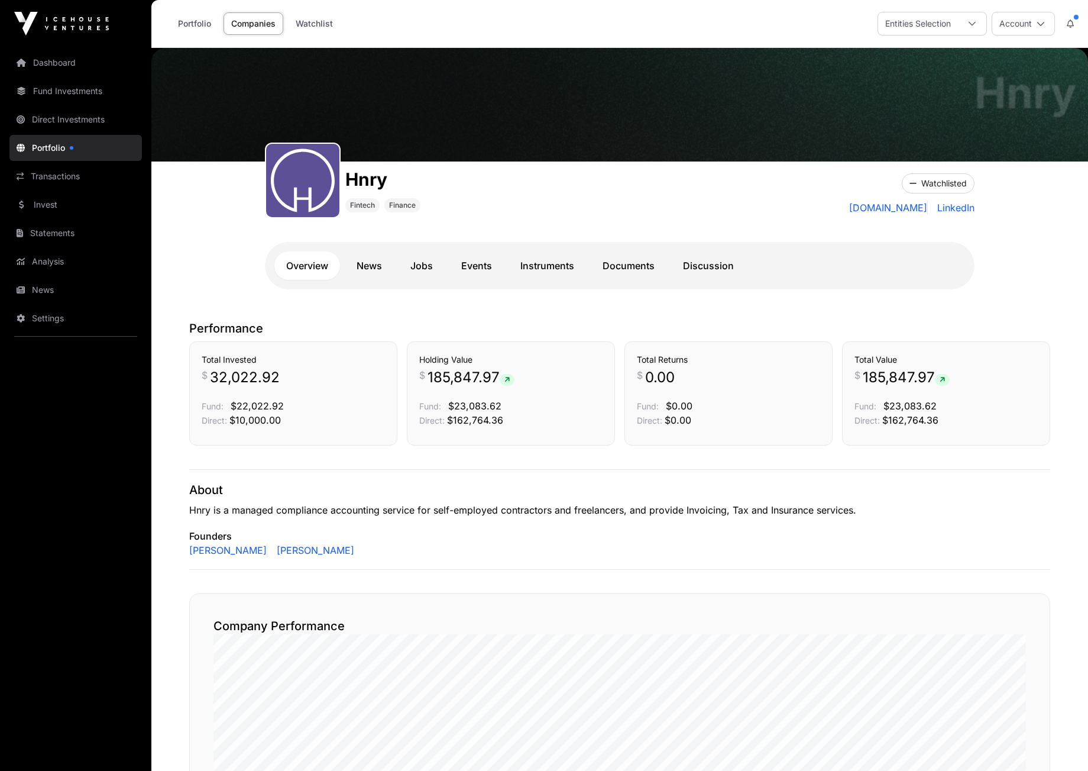
click at [1043, 25] on icon at bounding box center [1041, 24] width 8 height 8
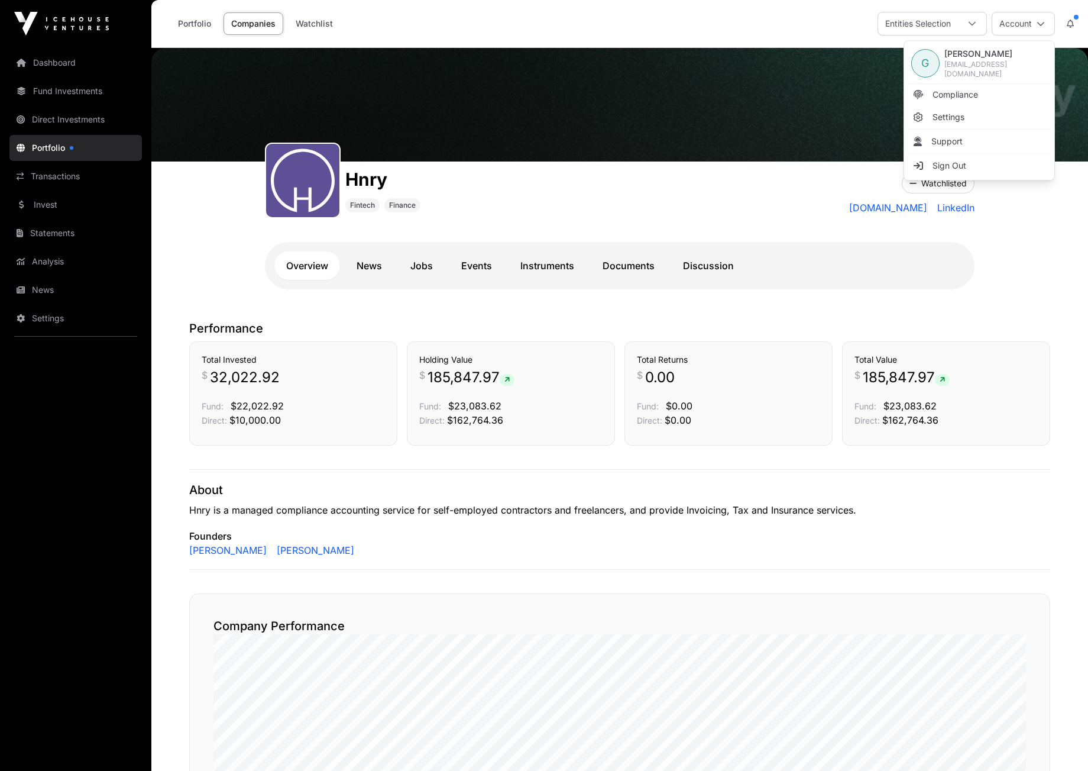
click at [952, 166] on span "Sign Out" at bounding box center [950, 166] width 34 height 12
